Goal: Task Accomplishment & Management: Use online tool/utility

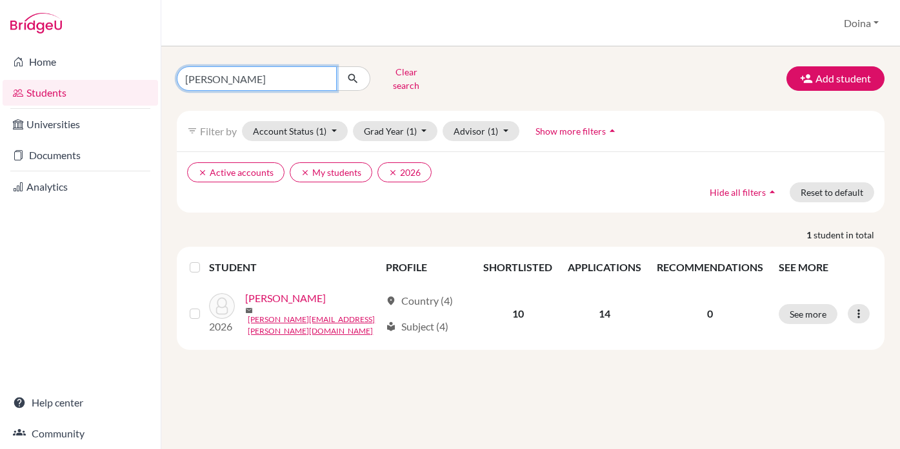
click at [208, 77] on input "carmen" at bounding box center [257, 78] width 160 height 25
click at [208, 76] on input "carmen" at bounding box center [257, 78] width 160 height 25
type input "lilian"
click at [350, 72] on icon "submit" at bounding box center [352, 78] width 13 height 13
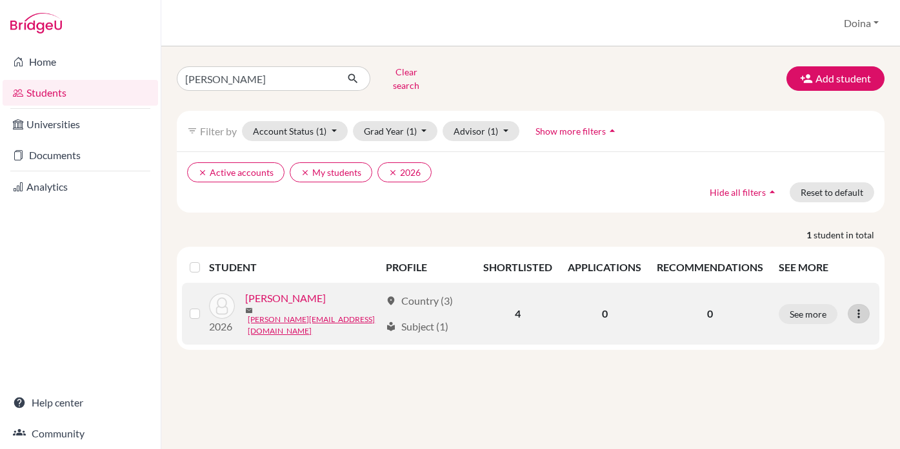
click at [860, 308] on icon at bounding box center [858, 314] width 13 height 13
click at [813, 370] on button "Reset Password" at bounding box center [802, 380] width 102 height 21
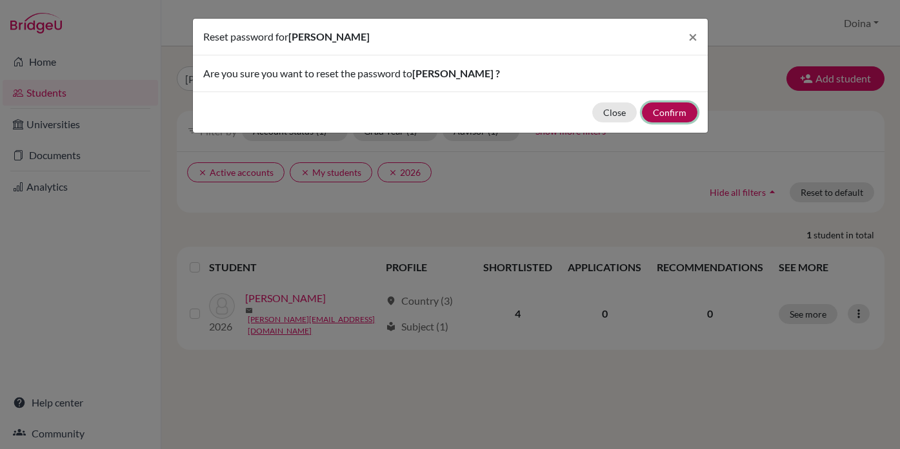
click at [667, 108] on button "Confirm" at bounding box center [669, 113] width 55 height 20
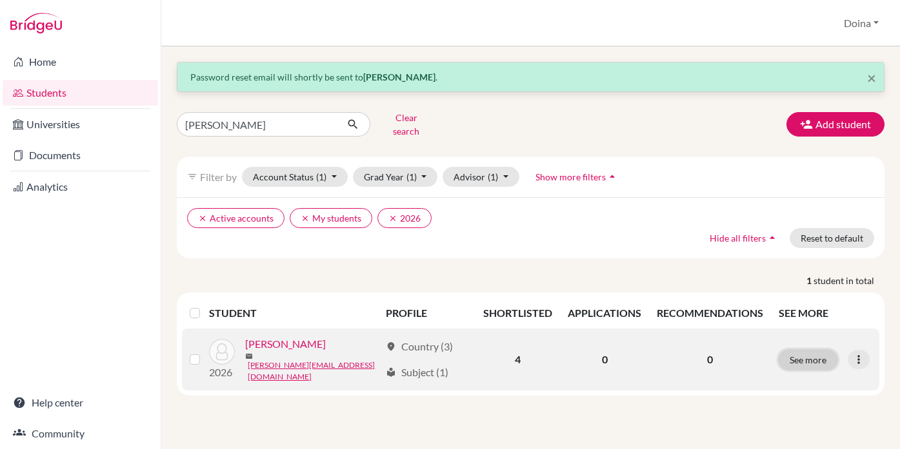
click at [801, 350] on button "See more" at bounding box center [807, 360] width 59 height 20
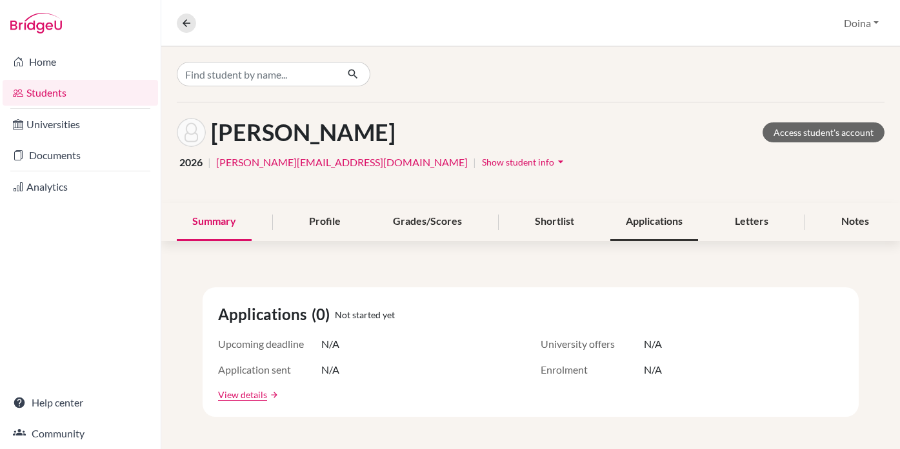
click at [664, 219] on div "Applications" at bounding box center [654, 222] width 88 height 38
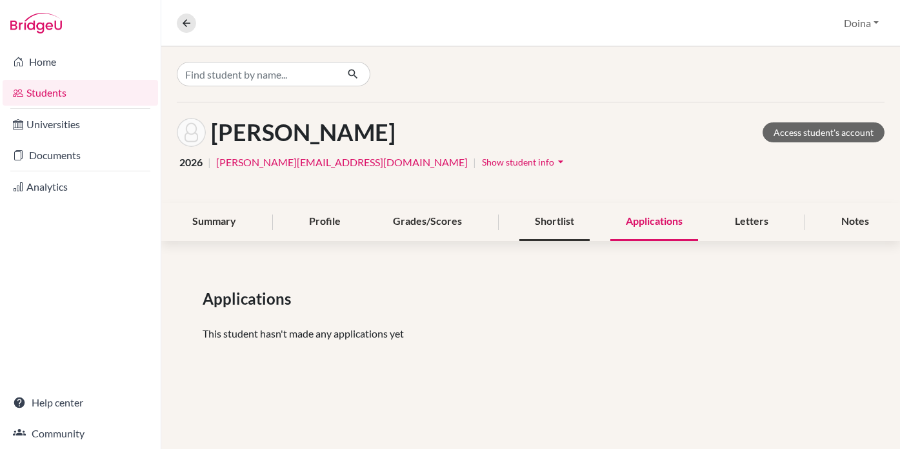
click at [547, 223] on div "Shortlist" at bounding box center [554, 222] width 70 height 38
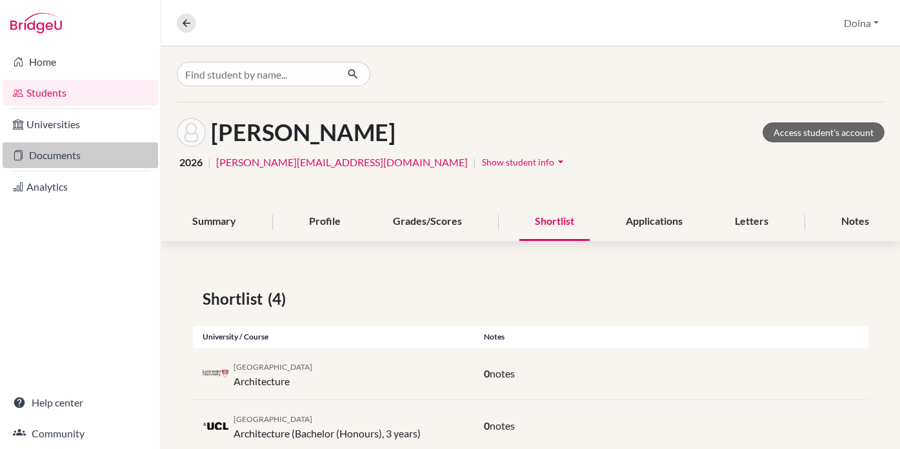
click at [52, 152] on link "Documents" at bounding box center [80, 156] width 155 height 26
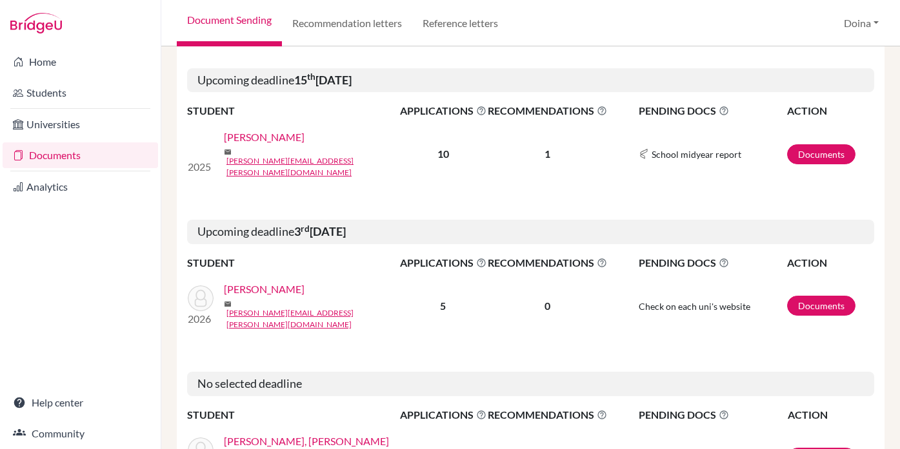
scroll to position [771, 0]
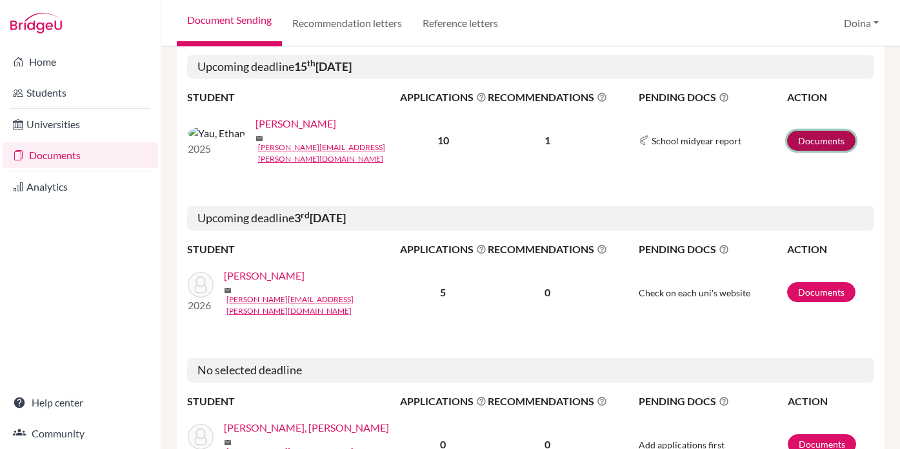
click at [814, 131] on link "Documents" at bounding box center [821, 141] width 68 height 20
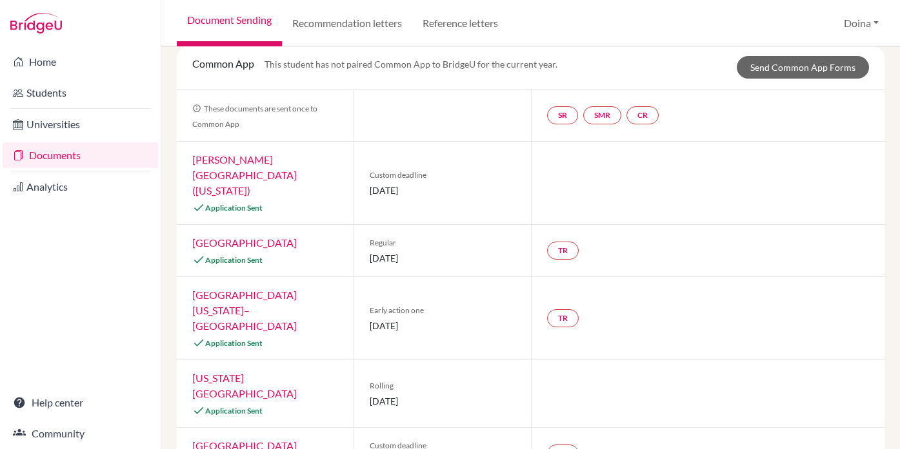
scroll to position [79, 0]
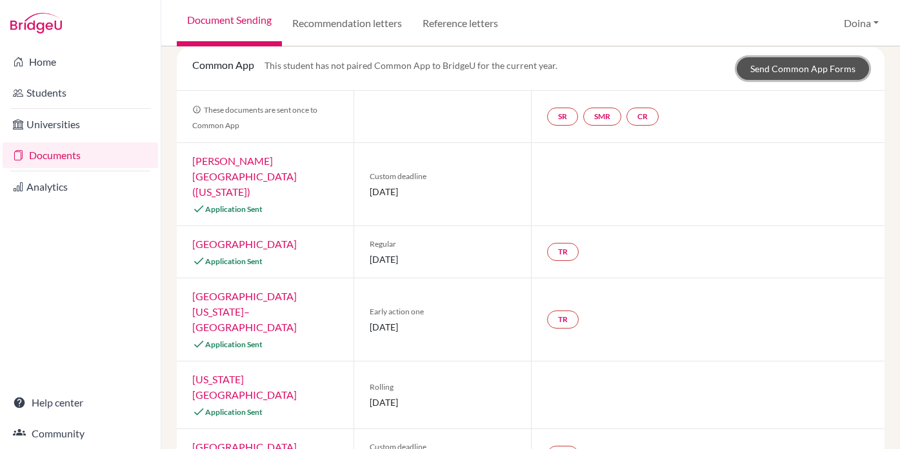
click at [773, 64] on link "Send Common App Forms" at bounding box center [802, 68] width 132 height 23
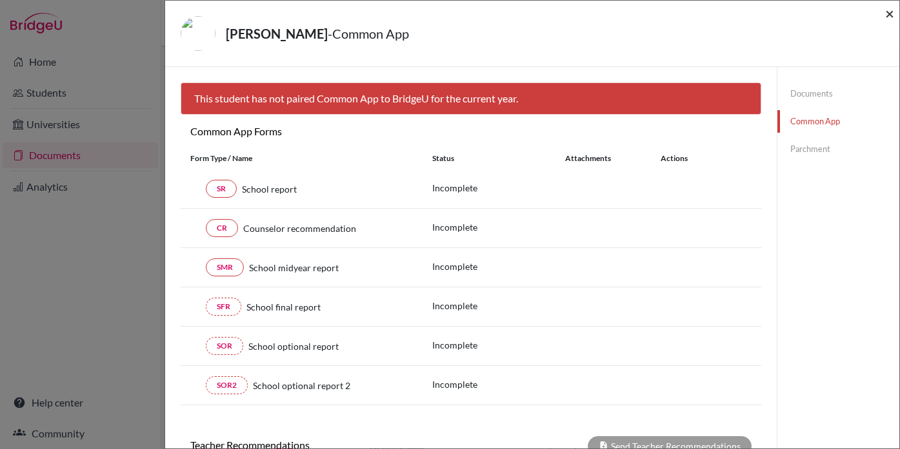
click at [885, 12] on span "×" at bounding box center [889, 13] width 9 height 19
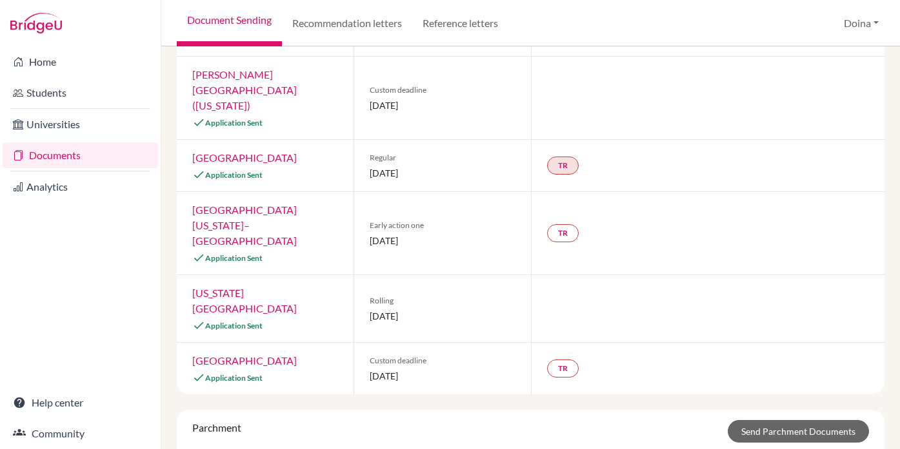
scroll to position [170, 0]
